Goal: Task Accomplishment & Management: Manage account settings

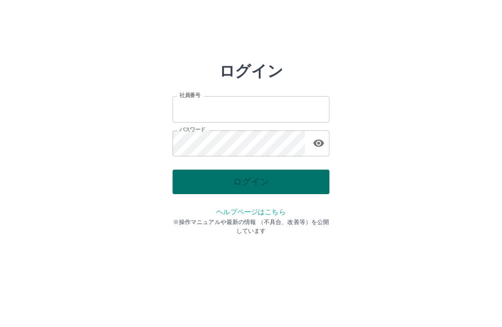
type input "*******"
click at [255, 184] on div "ログイン" at bounding box center [250, 182] width 157 height 25
click at [255, 183] on button "ログイン" at bounding box center [250, 182] width 157 height 25
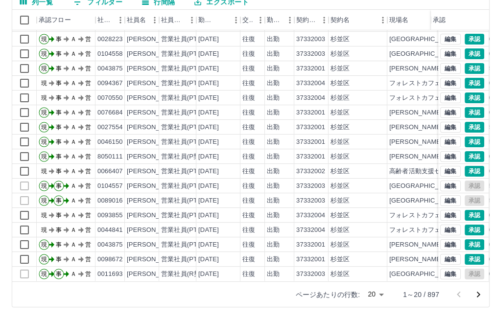
scroll to position [87, 0]
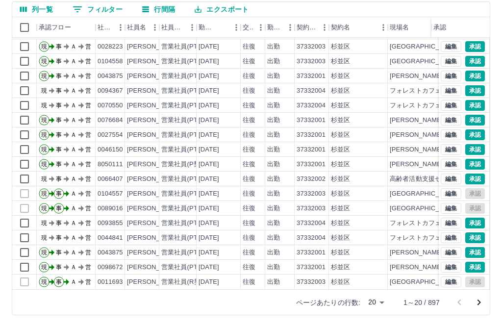
click at [381, 294] on body "SDH勤怠 [PERSON_NAME] 勤務実績承認 前月 [DATE] 次月 今月 月選択 承認モード 削除モード 一括承認 列一覧 0 フィルター 行間隔…" at bounding box center [251, 120] width 502 height 414
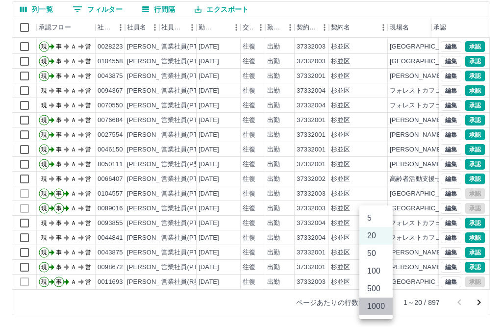
click at [377, 305] on li "1000" at bounding box center [375, 306] width 33 height 18
type input "****"
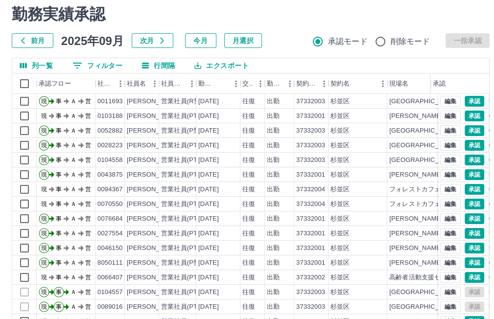
scroll to position [0, 0]
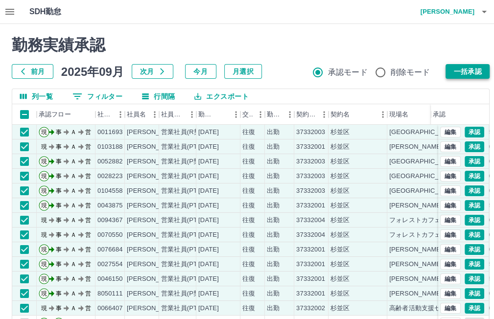
click at [471, 72] on button "一括承認" at bounding box center [468, 71] width 44 height 15
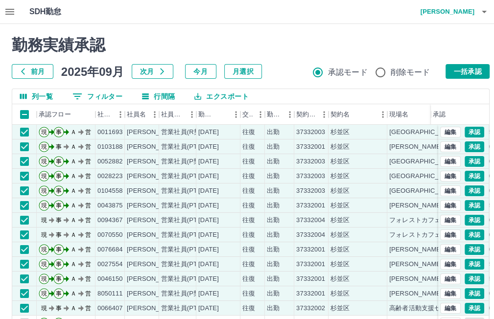
click at [10, 10] on icon "button" at bounding box center [10, 12] width 12 height 12
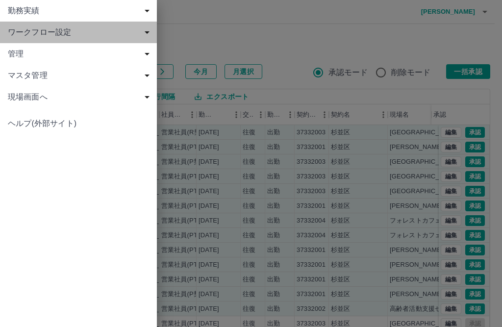
click at [63, 33] on span "ワークフロー設定" at bounding box center [80, 32] width 145 height 12
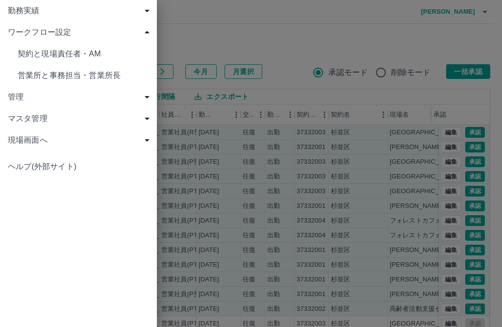
click at [73, 76] on span "営業所と事務担当・営業所長" at bounding box center [83, 76] width 131 height 12
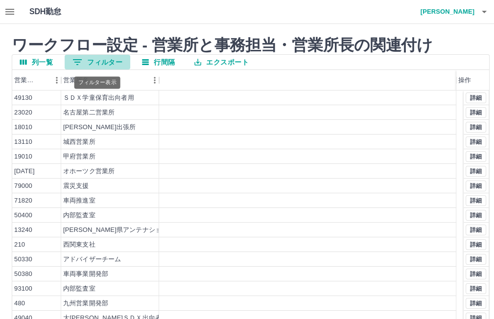
click at [78, 61] on icon "フィルター表示" at bounding box center [78, 62] width 12 height 12
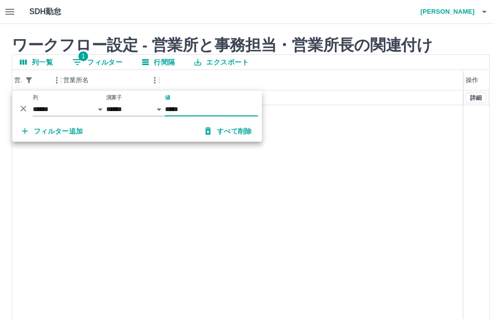
type input "*****"
click at [161, 181] on div "13060 杉並出張所 詳細" at bounding box center [250, 216] width 477 height 251
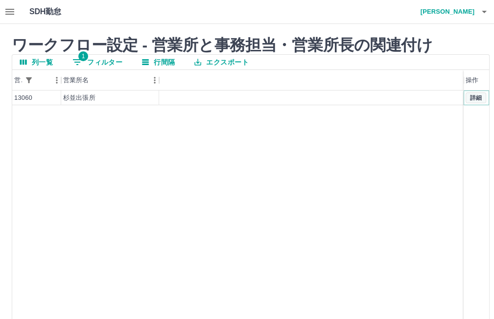
click at [473, 97] on button "詳細" at bounding box center [476, 98] width 21 height 11
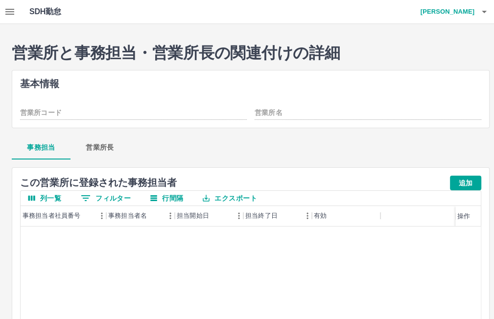
type input "*****"
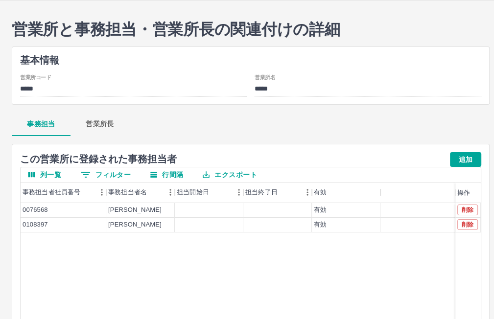
scroll to position [22, 0]
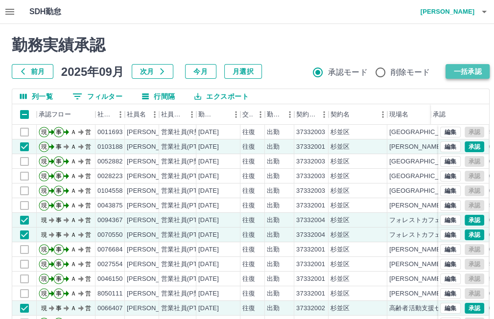
click at [470, 68] on button "一括承認" at bounding box center [468, 71] width 44 height 15
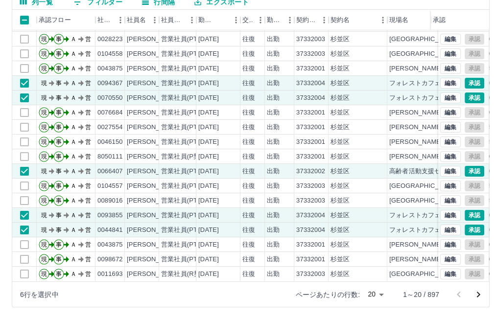
scroll to position [87, 0]
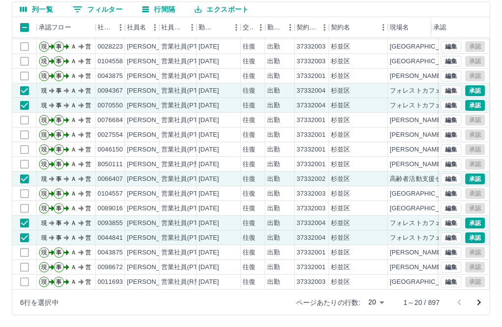
click at [381, 294] on body "SDH勤怠 [PERSON_NAME] 承認権限がありません 勤務実績承認 前月 [DATE] 次月 今月 月選択 承認モード 削除モード 一括承認 列一覧 …" at bounding box center [251, 120] width 502 height 414
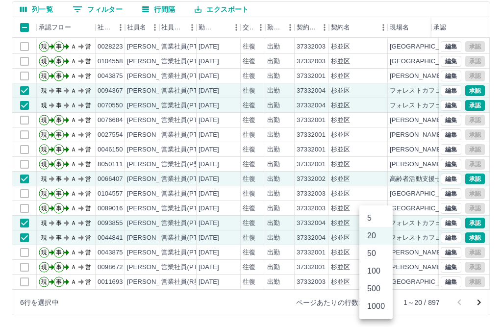
drag, startPoint x: 376, startPoint y: 307, endPoint x: 499, endPoint y: 196, distance: 165.5
click at [376, 307] on li "1000" at bounding box center [375, 306] width 33 height 18
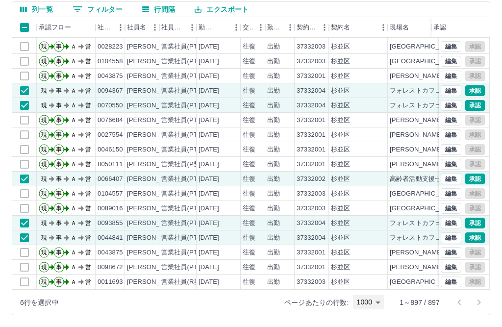
type input "****"
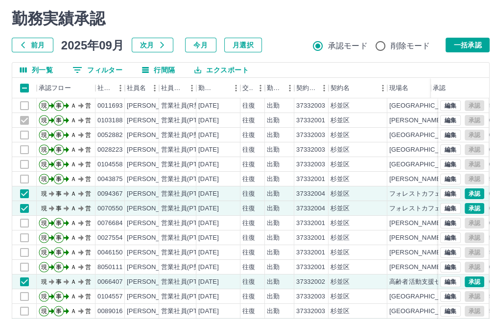
scroll to position [26, 0]
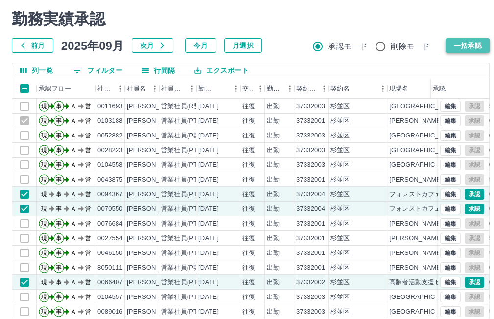
click at [470, 46] on button "一括承認" at bounding box center [468, 45] width 44 height 15
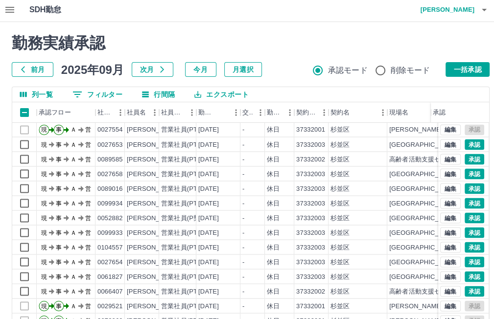
scroll to position [0, 0]
